Goal: Task Accomplishment & Management: Use online tool/utility

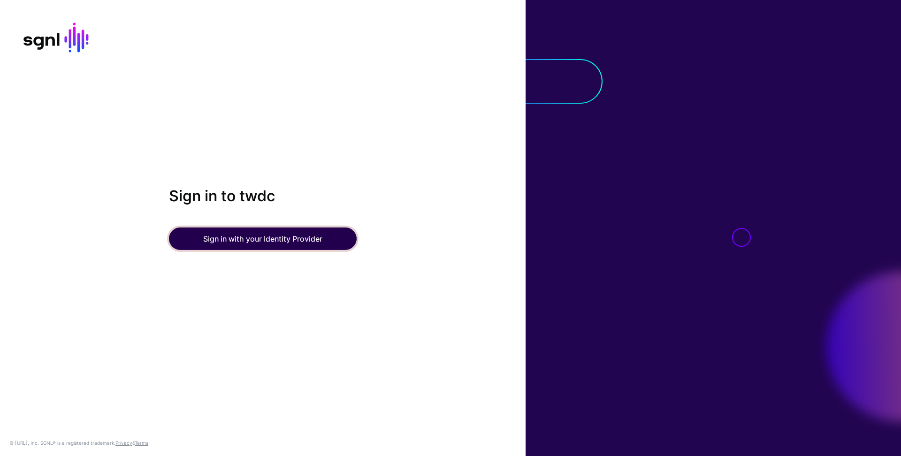
click at [302, 241] on button "Sign in with your Identity Provider" at bounding box center [263, 239] width 188 height 23
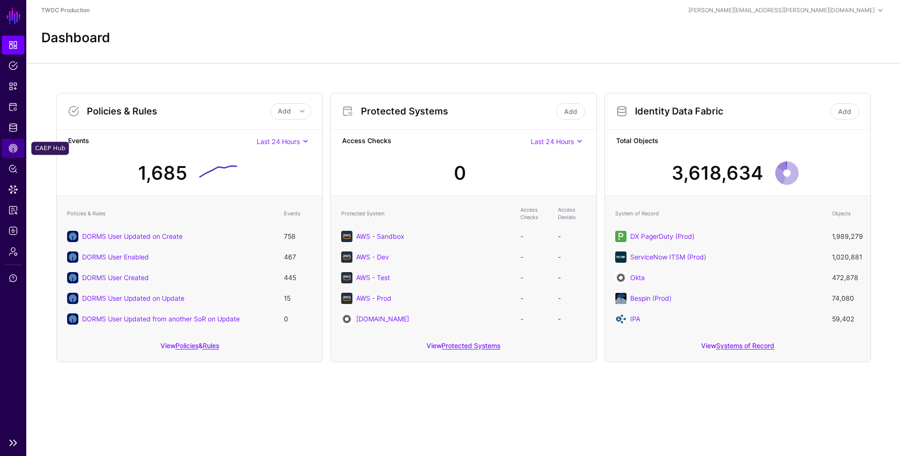
click at [11, 147] on span "CAEP Hub" at bounding box center [12, 148] width 9 height 9
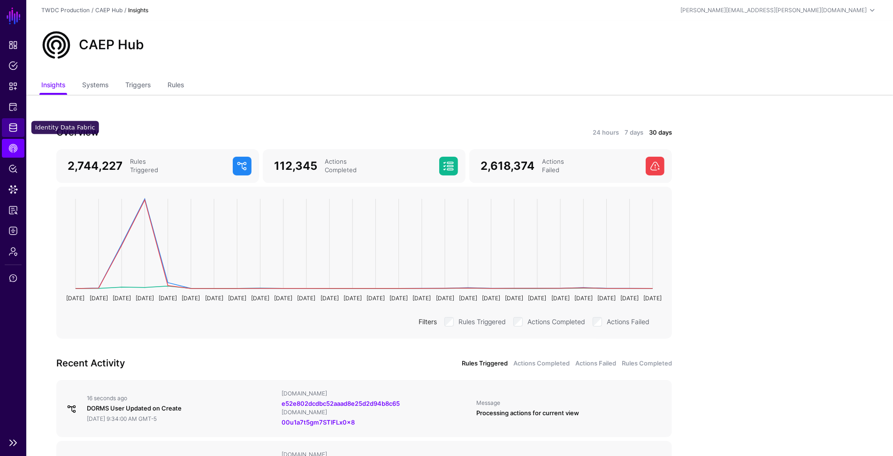
click at [11, 126] on span "Identity Data Fabric" at bounding box center [12, 127] width 9 height 9
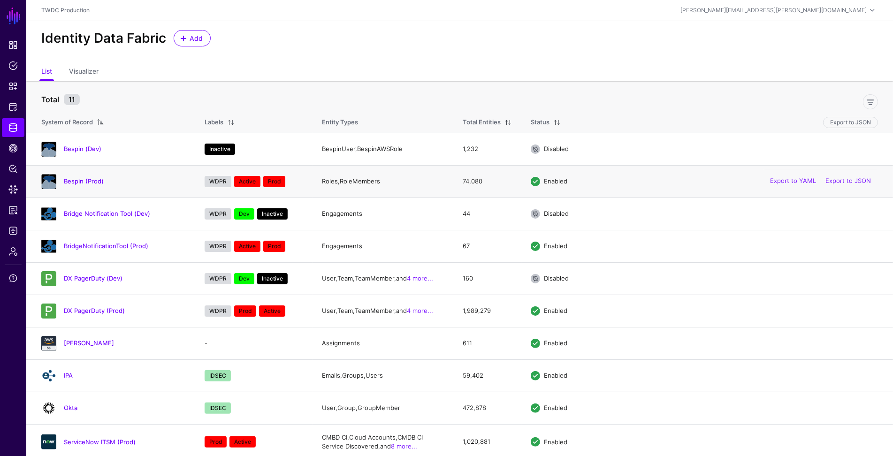
scroll to position [37, 0]
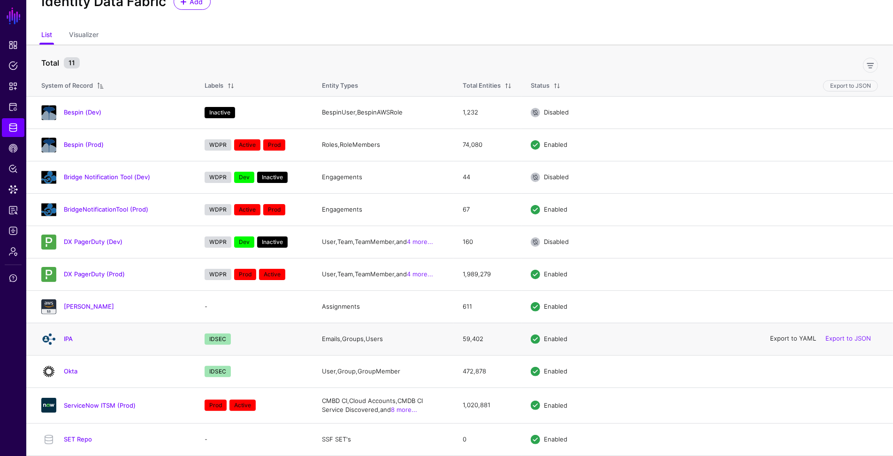
click at [796, 339] on link "Export to YAML" at bounding box center [793, 339] width 46 height 8
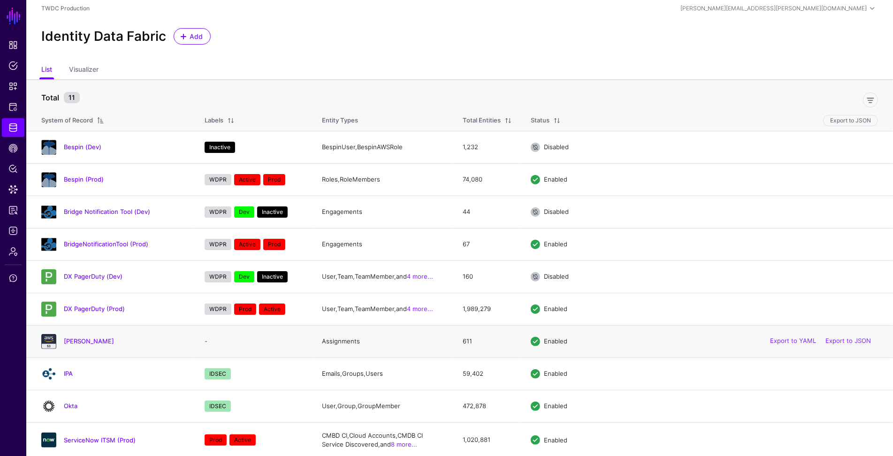
scroll to position [0, 0]
